Goal: Task Accomplishment & Management: Use online tool/utility

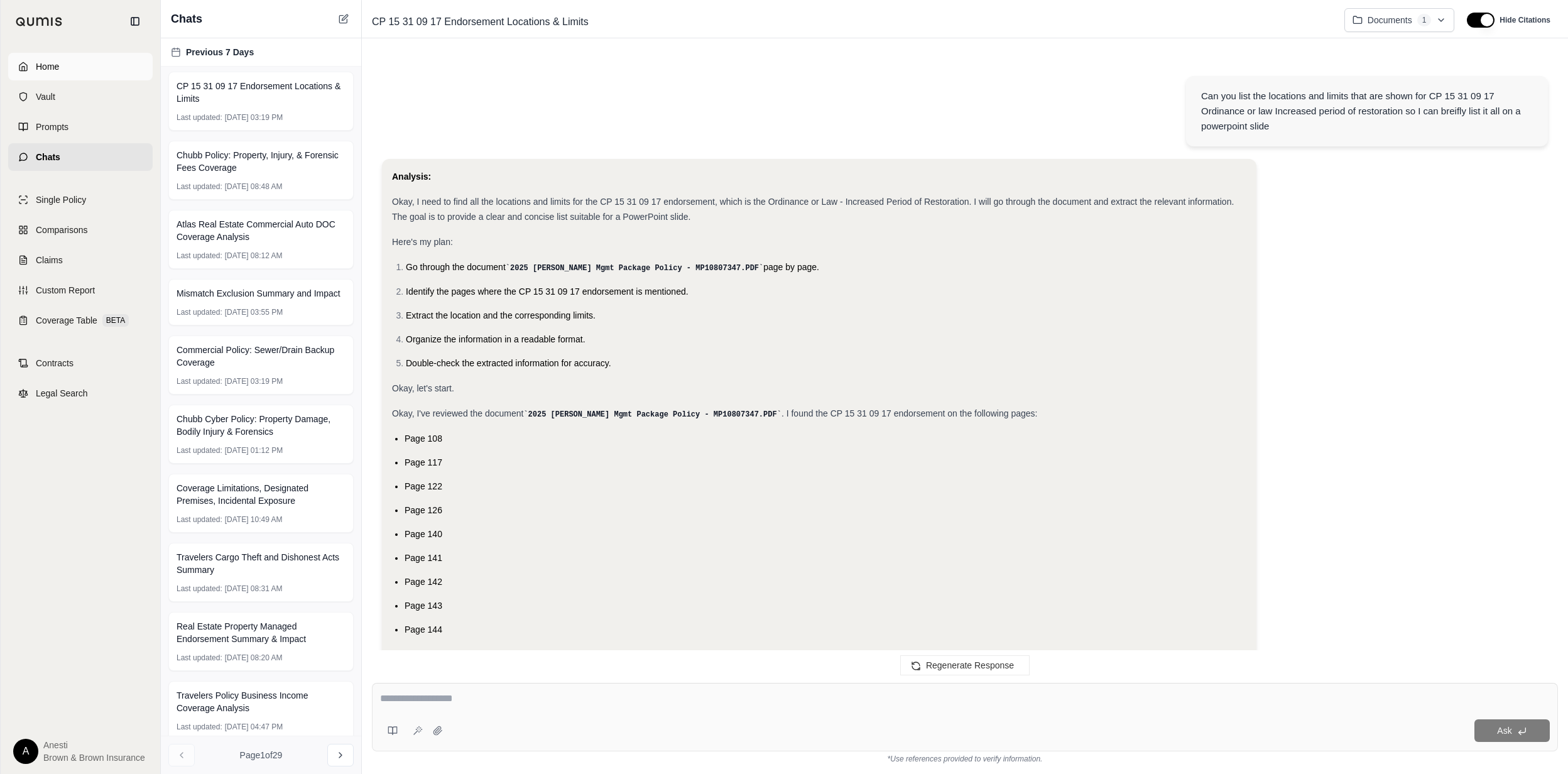
scroll to position [16159, 0]
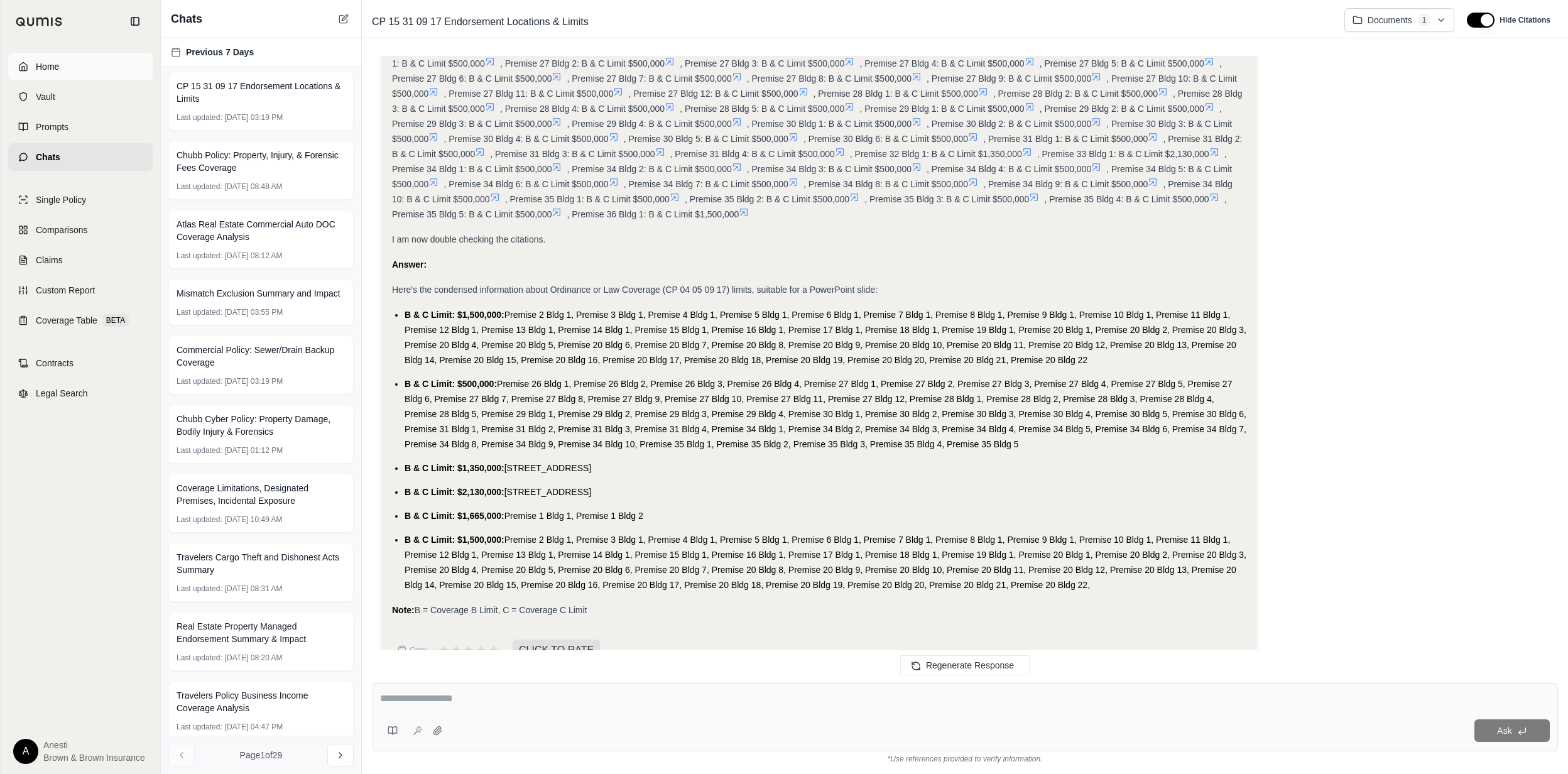
click at [84, 73] on link "Home" at bounding box center [80, 66] width 145 height 27
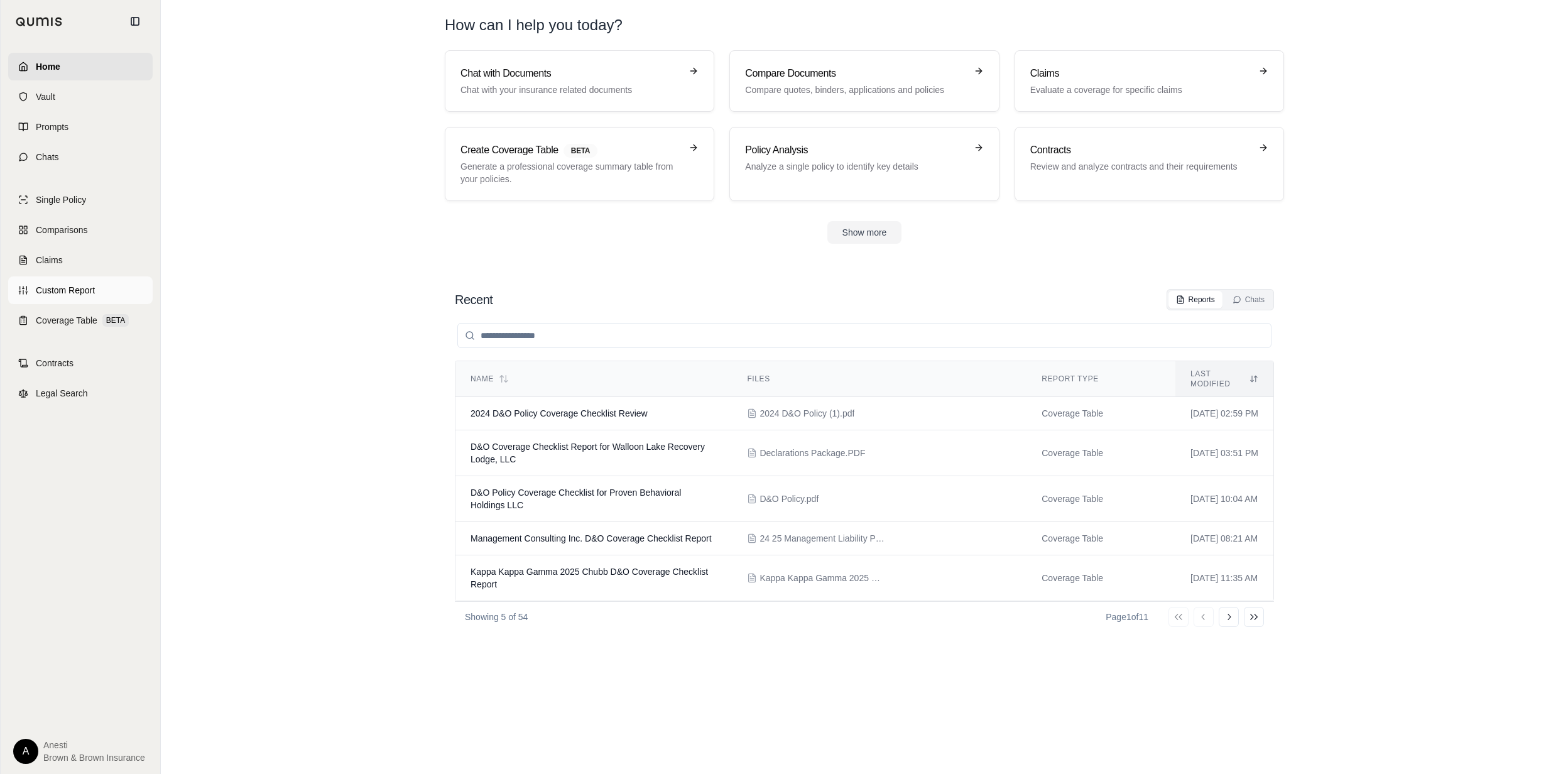
click at [86, 293] on span "Custom Report" at bounding box center [65, 290] width 59 height 13
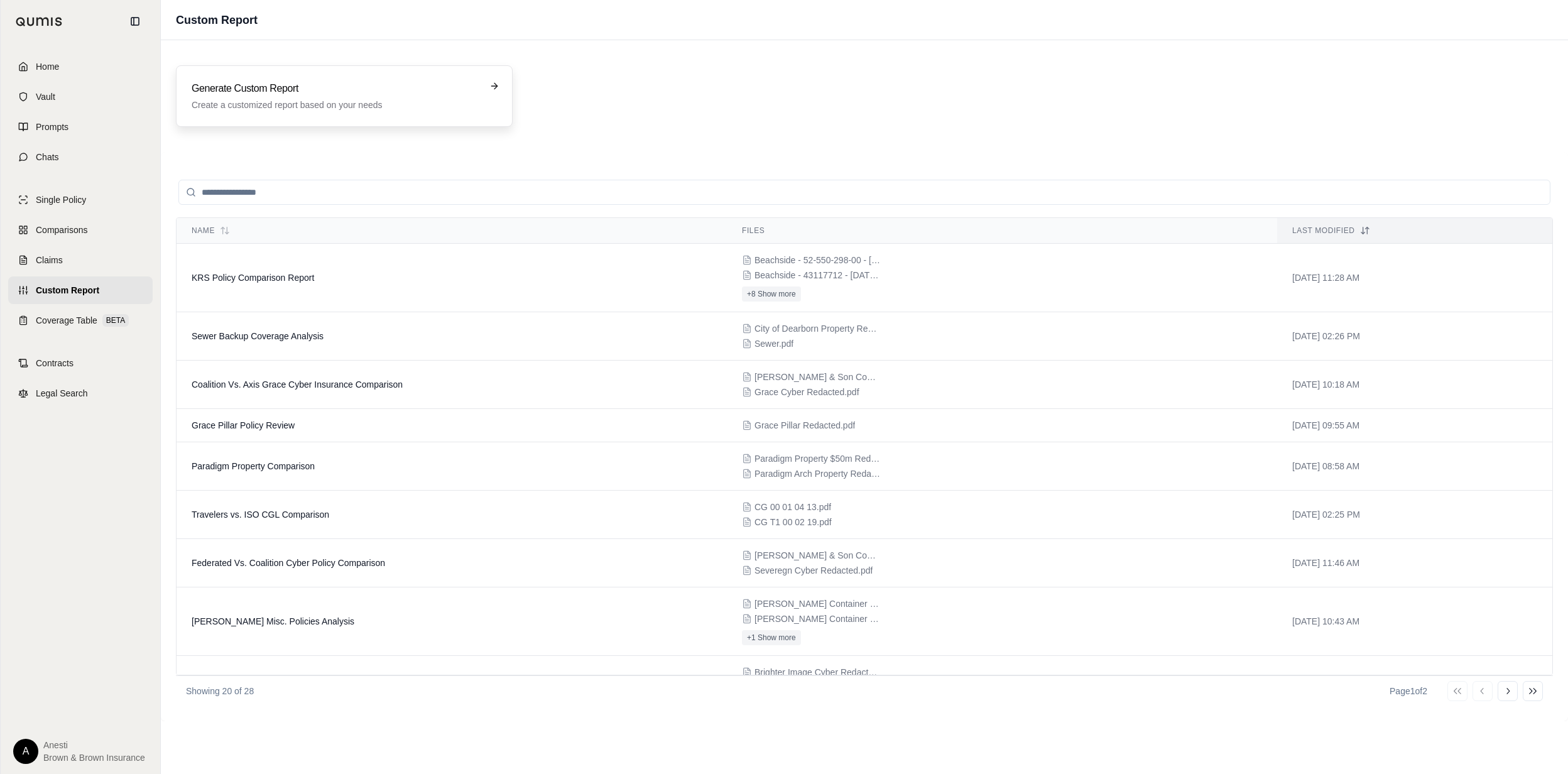
click at [300, 108] on p "Create a customized report based on your needs" at bounding box center [335, 105] width 288 height 13
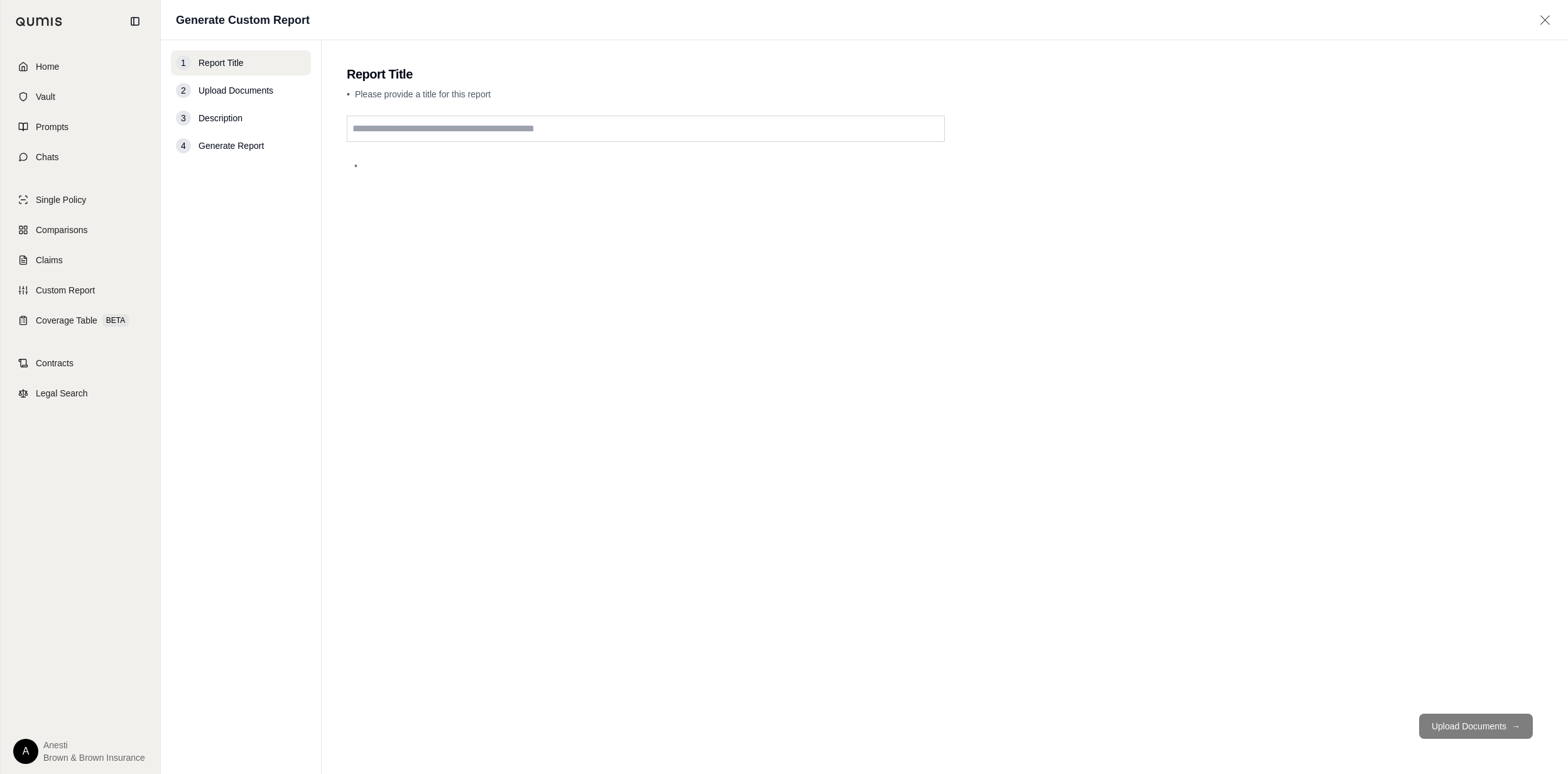
click at [415, 133] on input "text" at bounding box center [645, 129] width 598 height 27
